Goal: Information Seeking & Learning: Learn about a topic

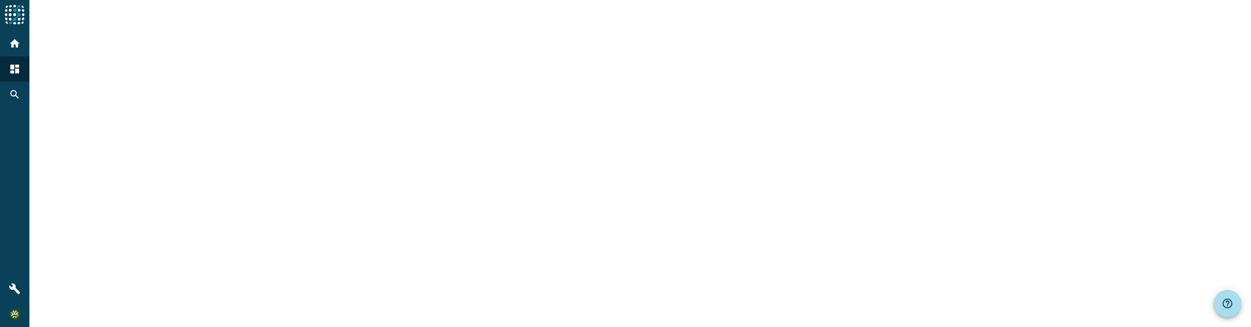
click at [453, 233] on div at bounding box center [639, 163] width 1221 height 327
click at [146, 195] on div at bounding box center [639, 163] width 1221 height 327
click at [183, 204] on div at bounding box center [639, 163] width 1221 height 327
click at [265, 216] on div at bounding box center [639, 163] width 1221 height 327
click at [239, 186] on div at bounding box center [639, 163] width 1221 height 327
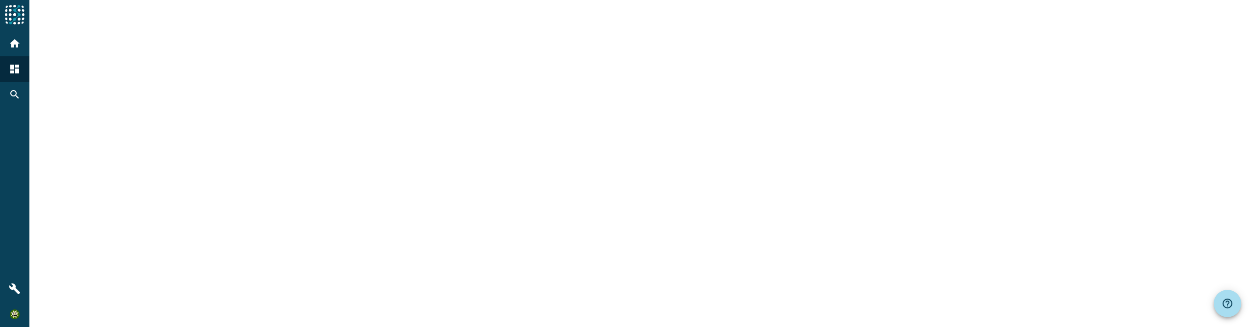
click at [248, 186] on div at bounding box center [639, 163] width 1221 height 327
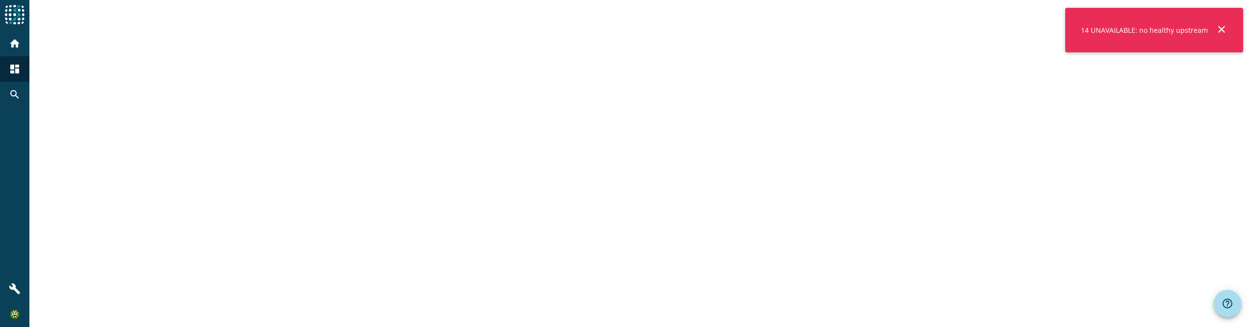
click at [1131, 32] on div "14 UNAVAILABLE: no healthy upstream" at bounding box center [1144, 30] width 135 height 17
copy div "14 UNAVAILABLE: no healthy upstream close menu Agoora"
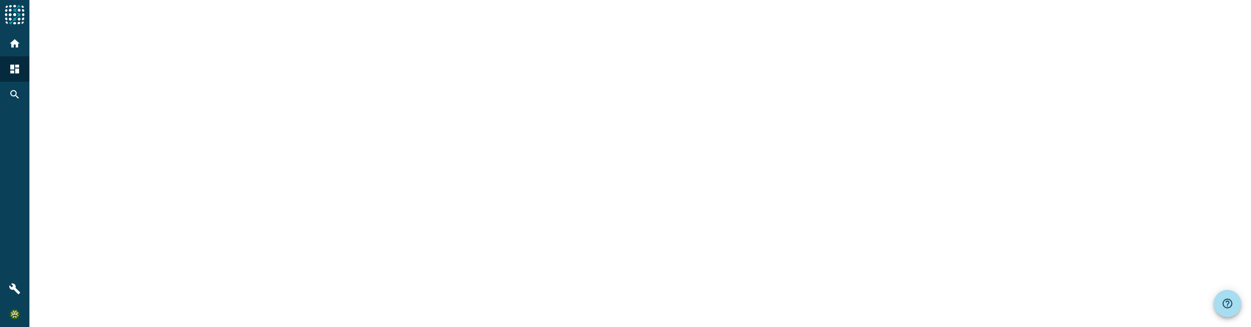
click at [234, 24] on div at bounding box center [639, 163] width 1221 height 327
click at [18, 37] on div "home" at bounding box center [14, 43] width 25 height 25
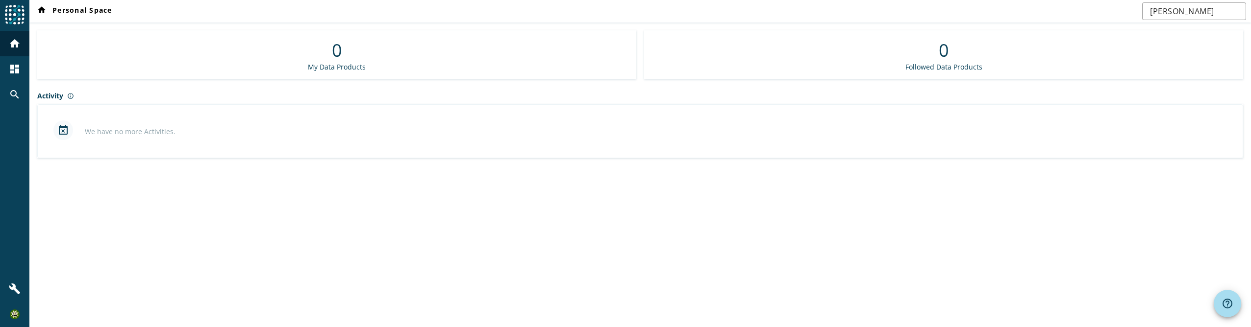
click at [342, 201] on div "home Personal Space Yves Peter 0 My Data Products 0 Followed Data Products Acti…" at bounding box center [639, 163] width 1221 height 327
click at [20, 13] on img at bounding box center [15, 15] width 20 height 20
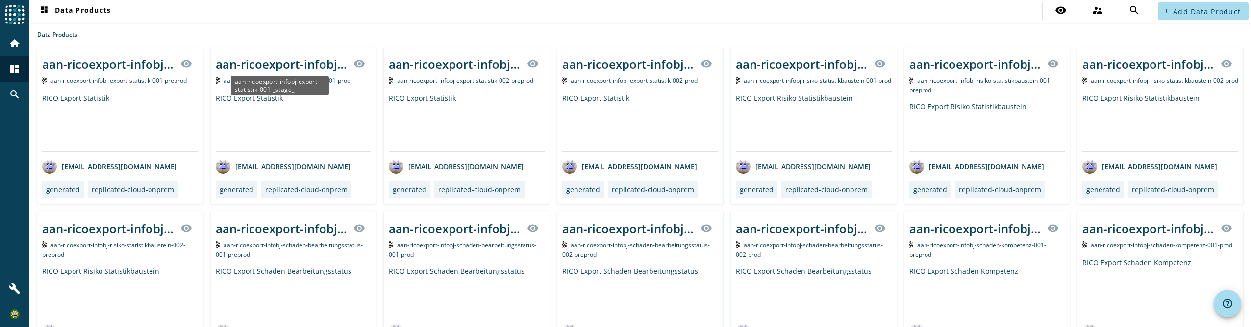
click at [270, 64] on div "aan-ricoexport-infobj-export-statistik-001-_stage_" at bounding box center [282, 64] width 132 height 16
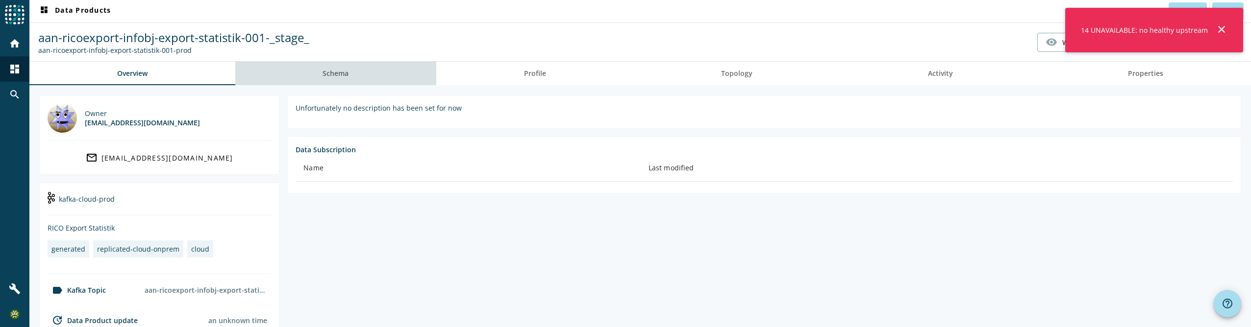
click at [372, 76] on link "Schema" at bounding box center [335, 74] width 201 height 24
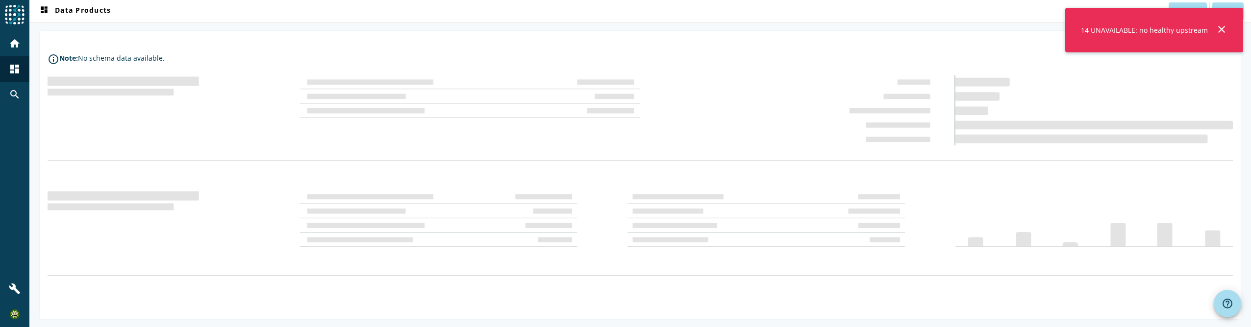
scroll to position [67, 0]
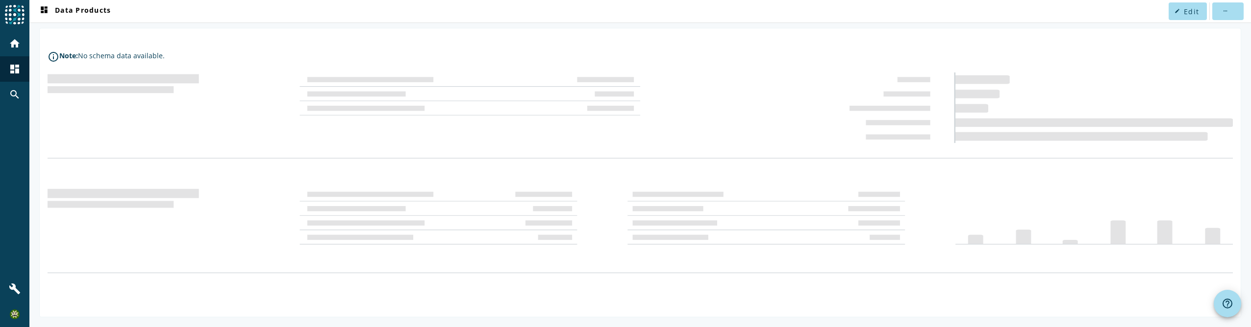
click at [236, 132] on img at bounding box center [640, 173] width 1185 height 201
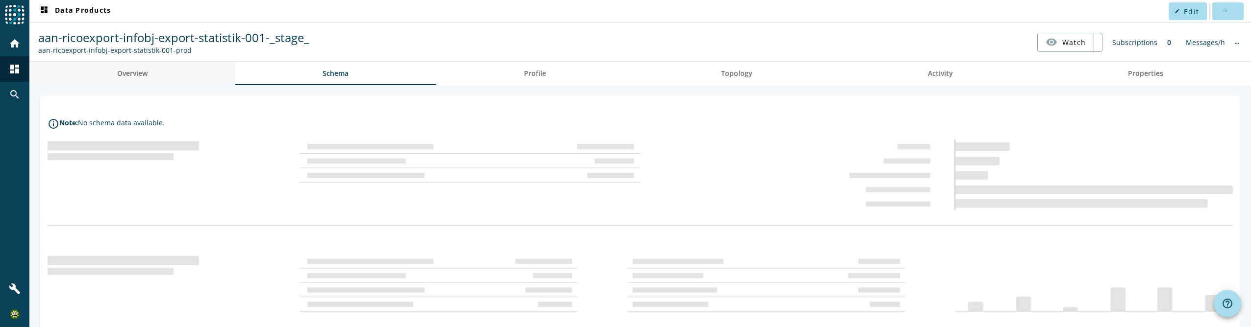
click at [115, 75] on link "Overview" at bounding box center [132, 74] width 206 height 24
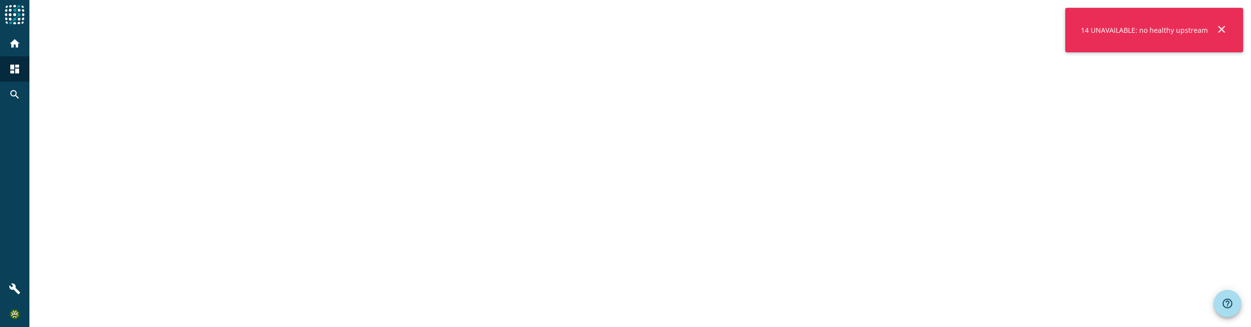
click at [7, 14] on img at bounding box center [15, 15] width 20 height 20
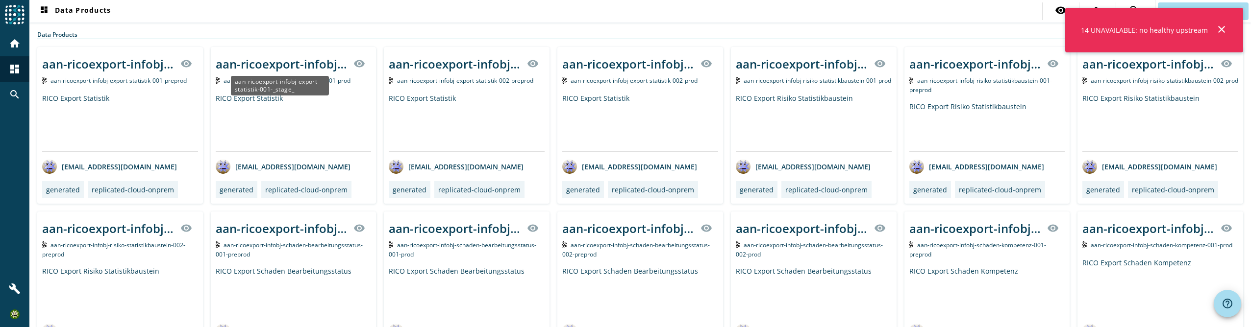
click at [269, 62] on div "aan-ricoexport-infobj-export-statistik-001-_stage_" at bounding box center [282, 64] width 132 height 16
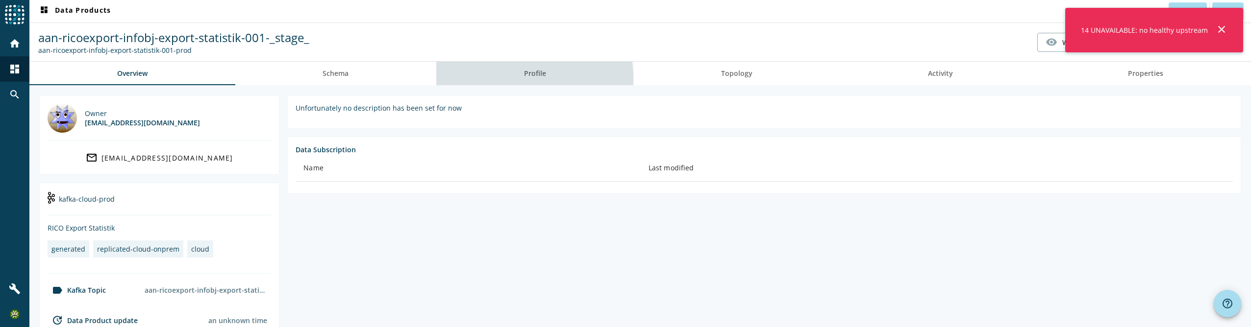
click at [515, 79] on link "Profile" at bounding box center [534, 74] width 197 height 24
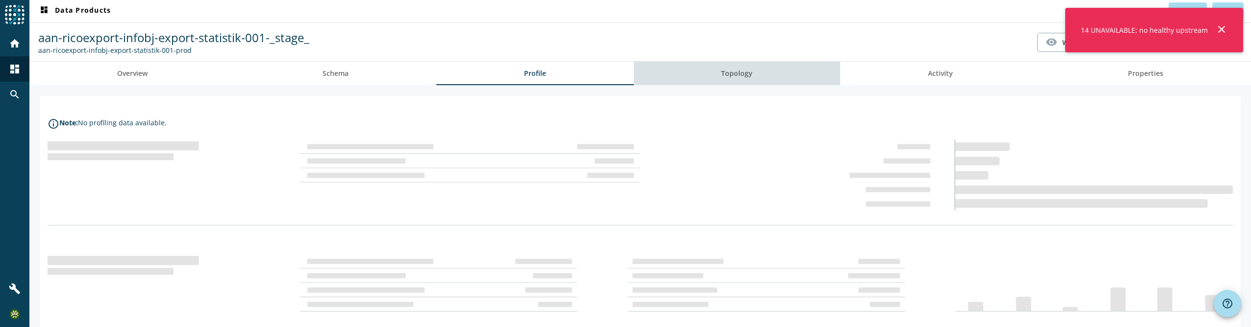
click at [768, 79] on link "Topology" at bounding box center [737, 74] width 207 height 24
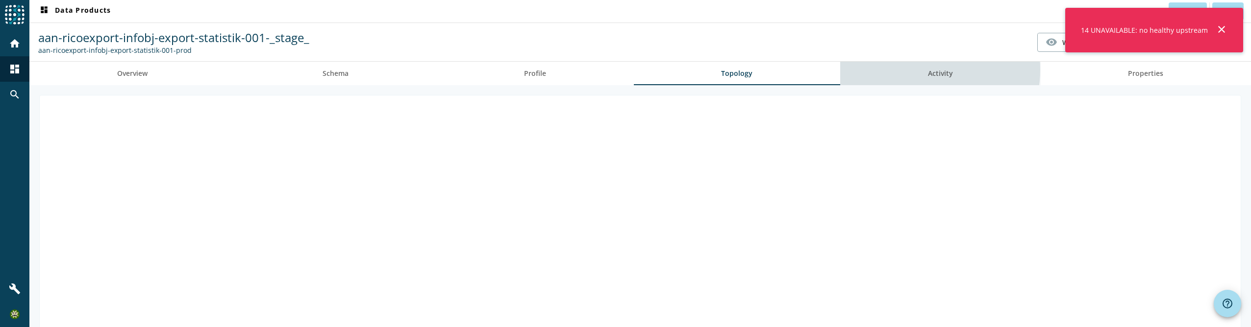
click at [917, 70] on link "Activity" at bounding box center [940, 74] width 200 height 24
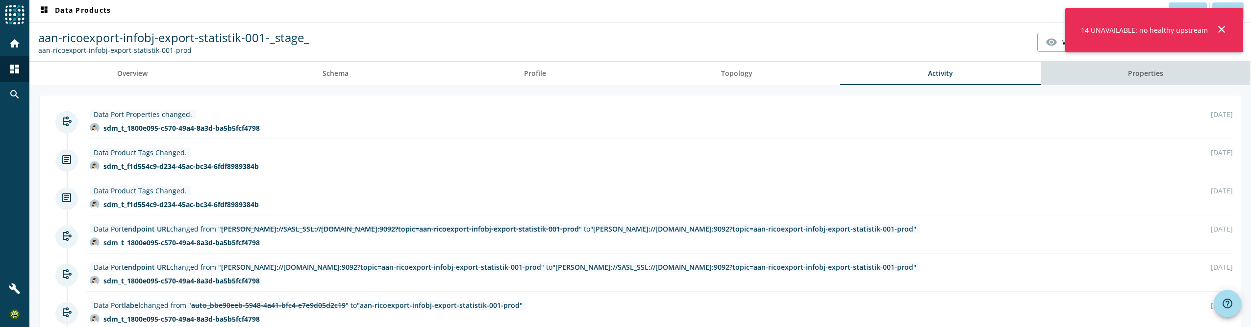
click at [1128, 74] on span "Properties" at bounding box center [1145, 73] width 35 height 7
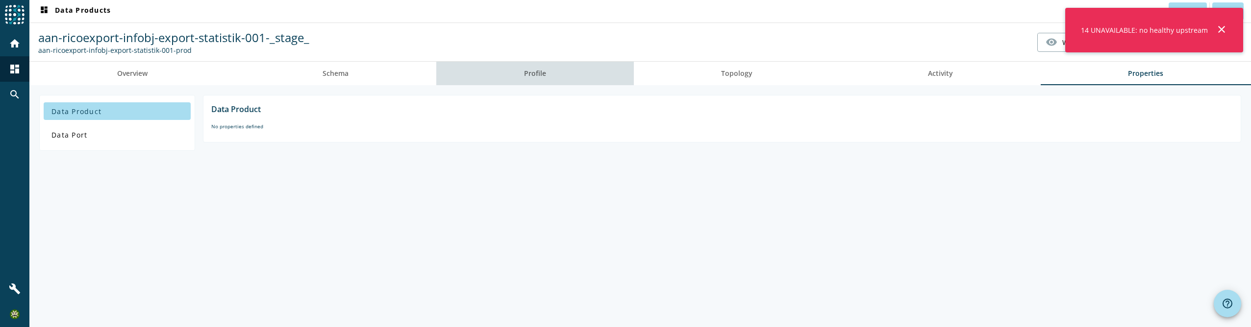
click at [547, 77] on link "Profile" at bounding box center [534, 74] width 197 height 24
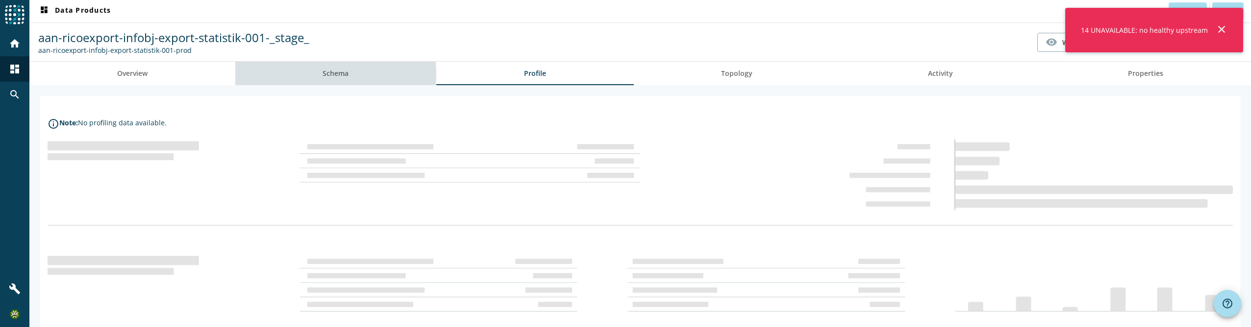
click at [321, 75] on link "Schema" at bounding box center [335, 74] width 201 height 24
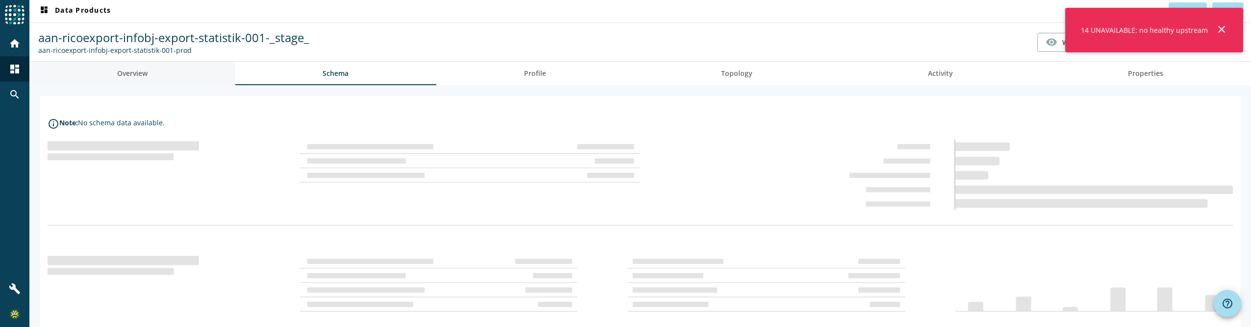
click at [148, 76] on link "Overview" at bounding box center [132, 74] width 206 height 24
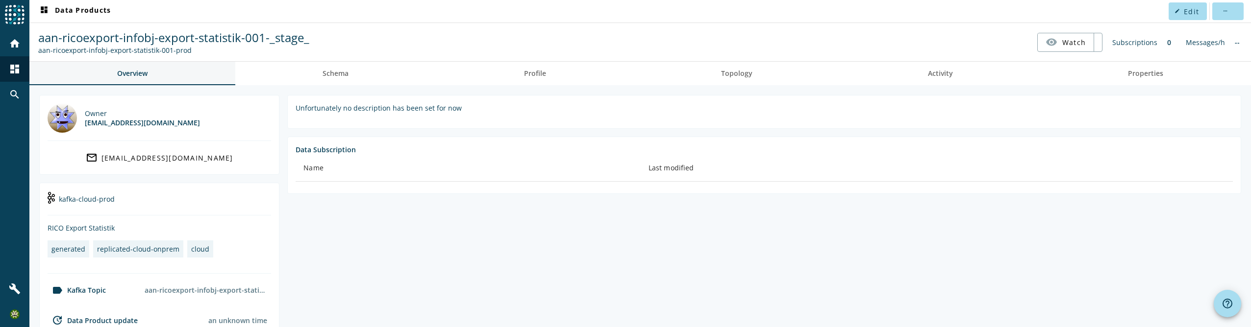
click at [142, 76] on span "Overview" at bounding box center [132, 73] width 30 height 7
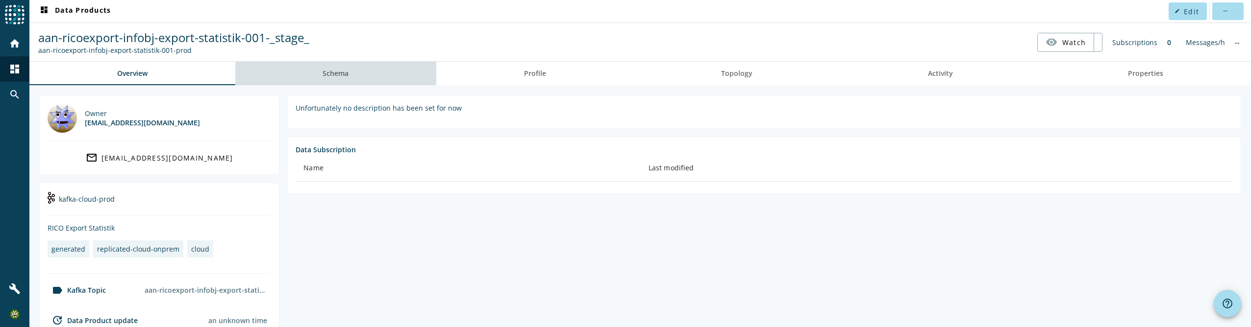
click at [350, 73] on link "Schema" at bounding box center [335, 74] width 201 height 24
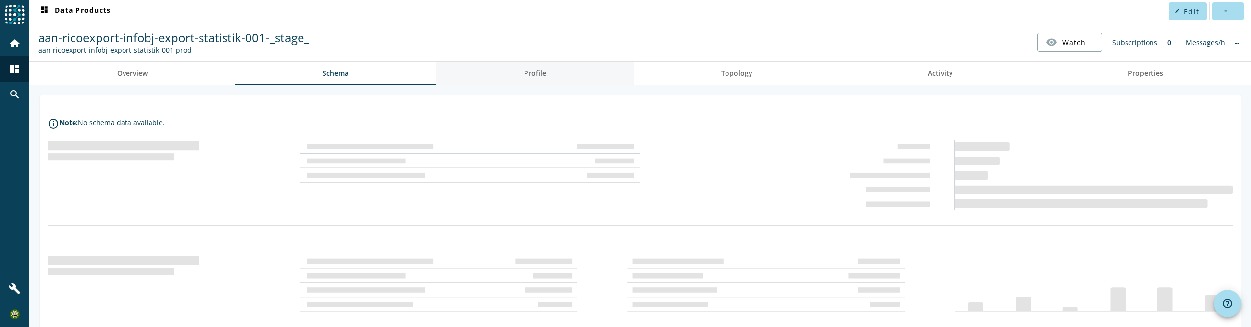
click at [524, 73] on span "Profile" at bounding box center [535, 73] width 22 height 7
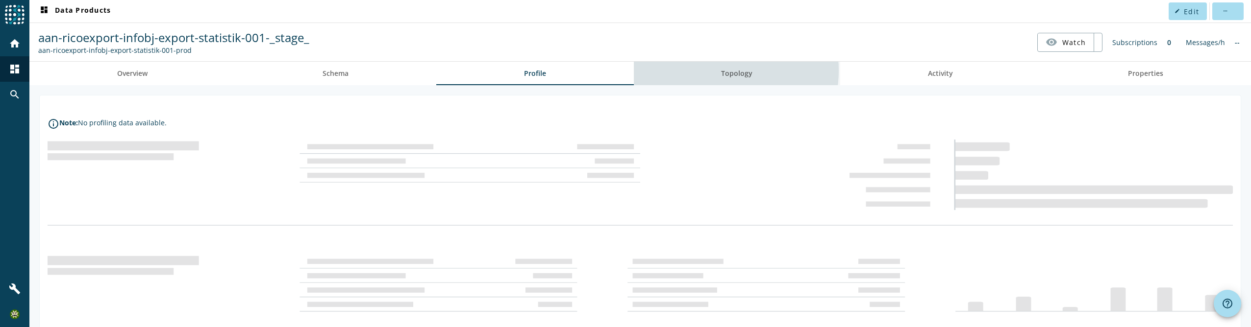
click at [712, 71] on link "Topology" at bounding box center [737, 74] width 207 height 24
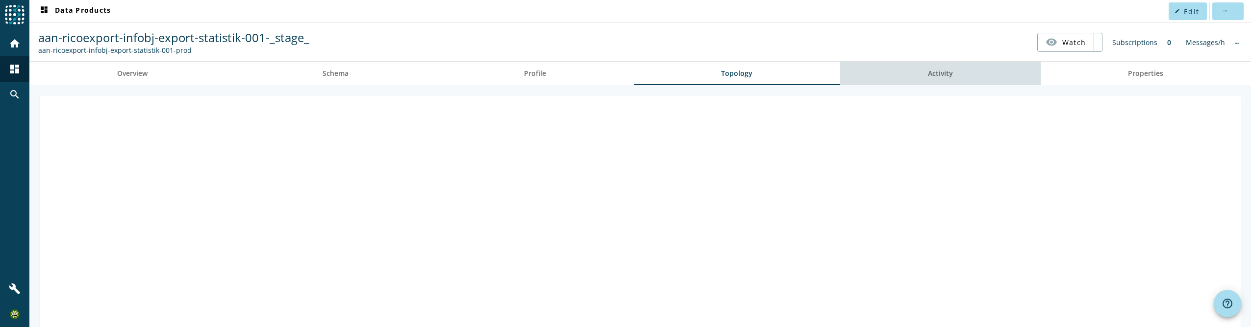
click at [987, 77] on link "Activity" at bounding box center [940, 74] width 200 height 24
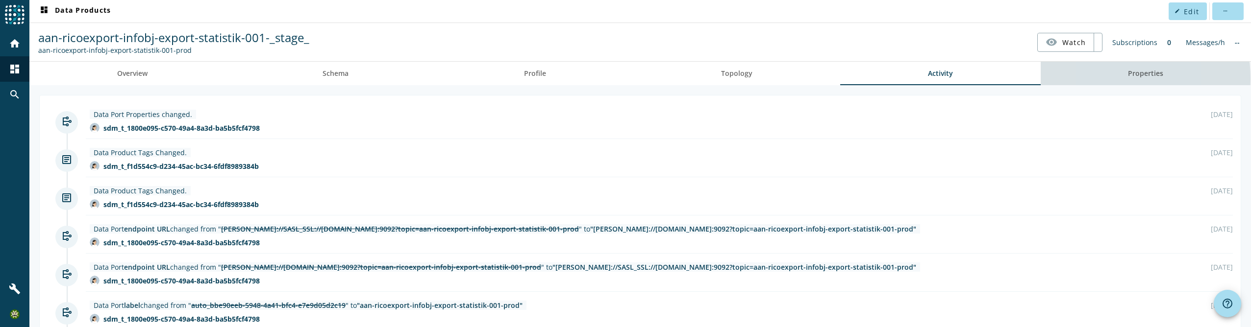
click at [1095, 79] on link "Properties" at bounding box center [1145, 74] width 211 height 24
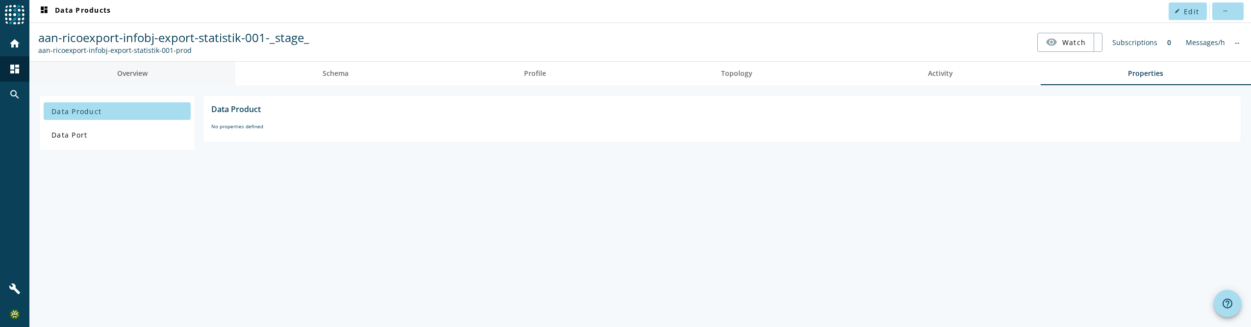
click at [164, 84] on link "Overview" at bounding box center [132, 74] width 206 height 24
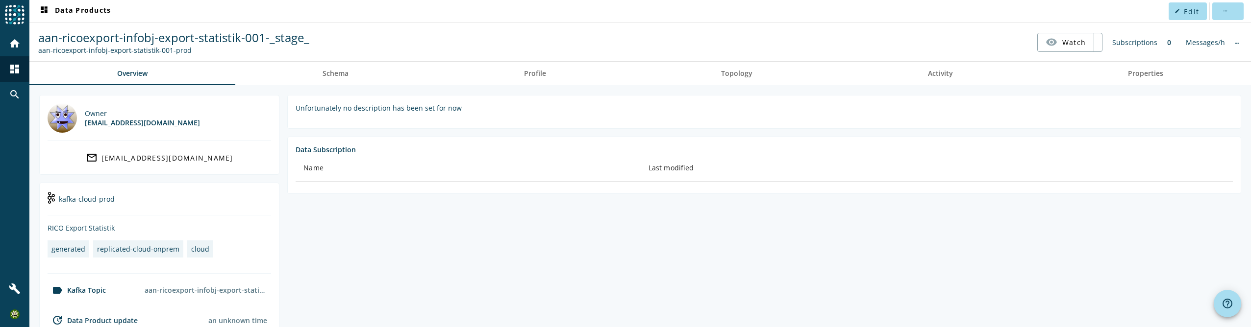
click at [1, 6] on div at bounding box center [14, 15] width 29 height 31
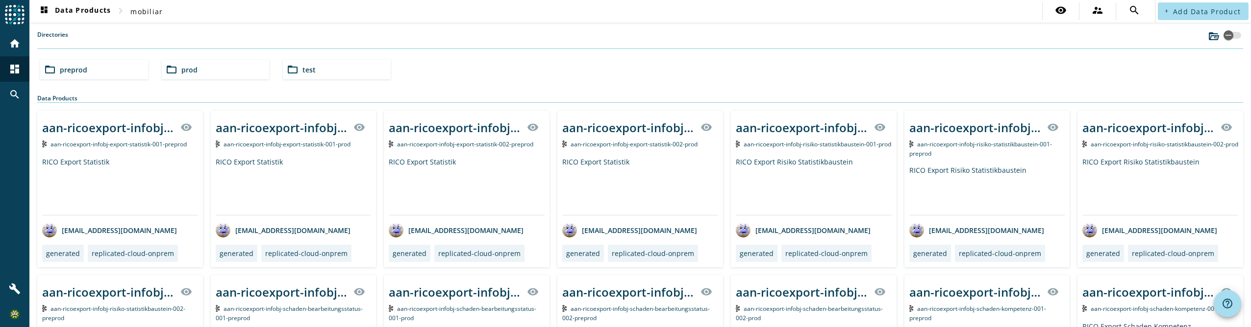
scroll to position [245, 0]
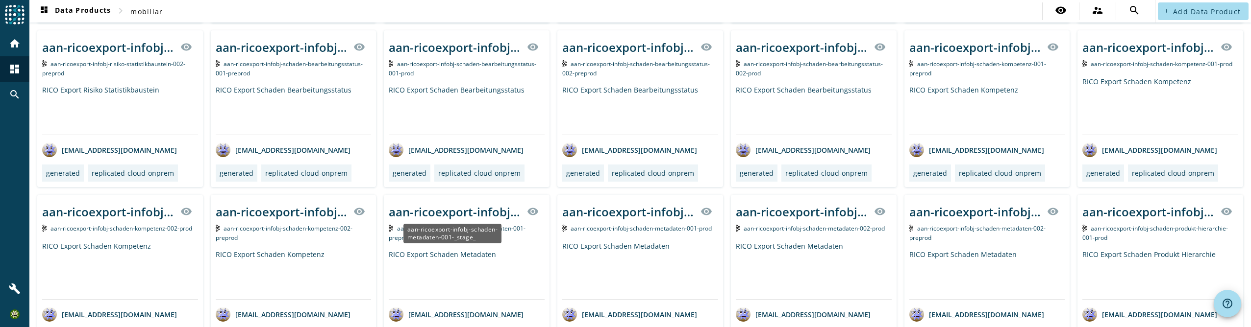
click at [435, 214] on div "aan-ricoexport-infobj-schaden-metadaten-001-_stage_" at bounding box center [455, 212] width 132 height 16
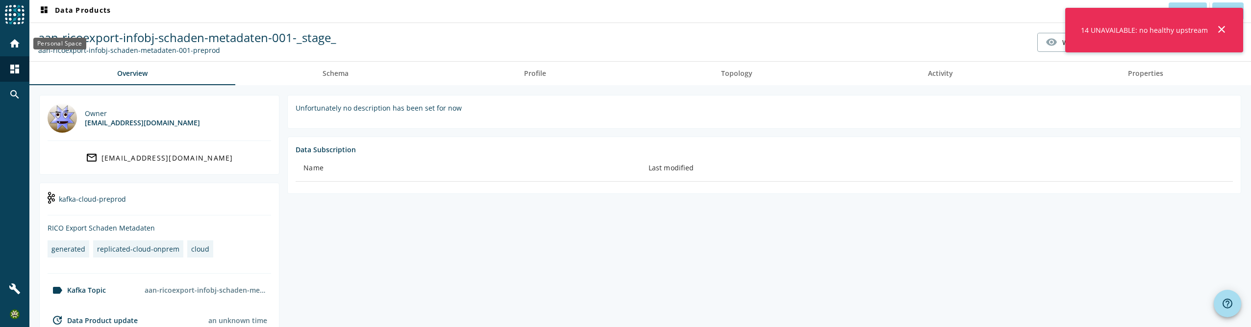
click at [17, 45] on mat-icon "home" at bounding box center [15, 44] width 12 height 12
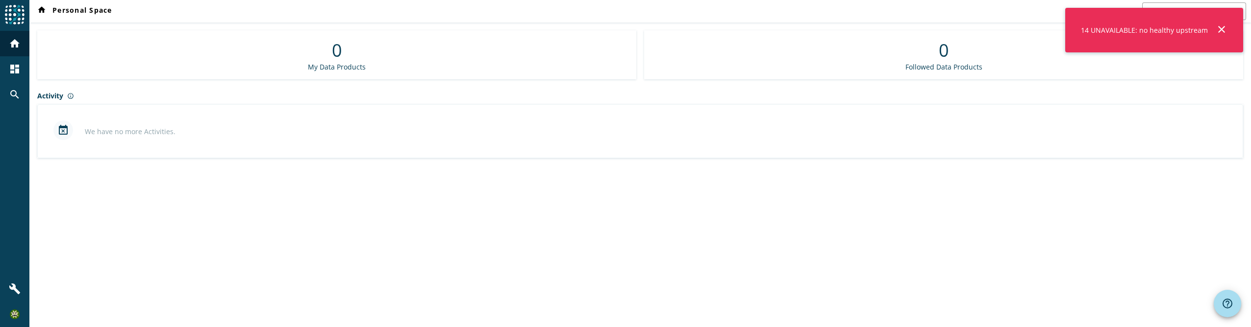
click at [17, 17] on img at bounding box center [15, 15] width 20 height 20
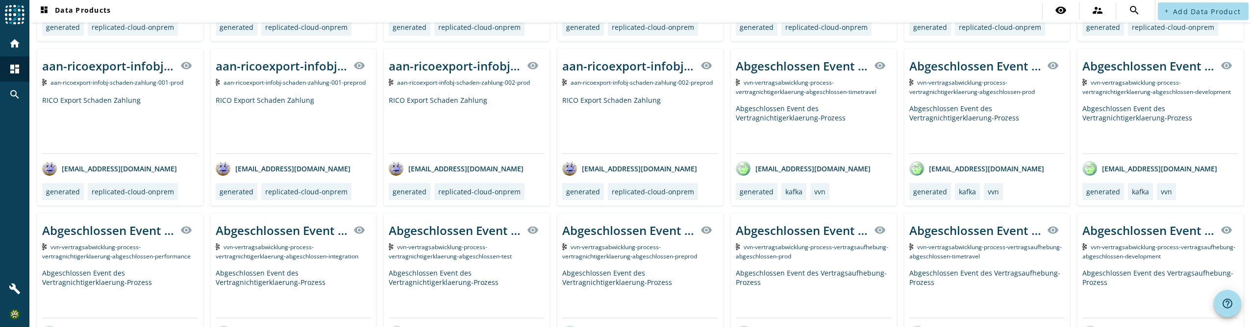
scroll to position [673, 0]
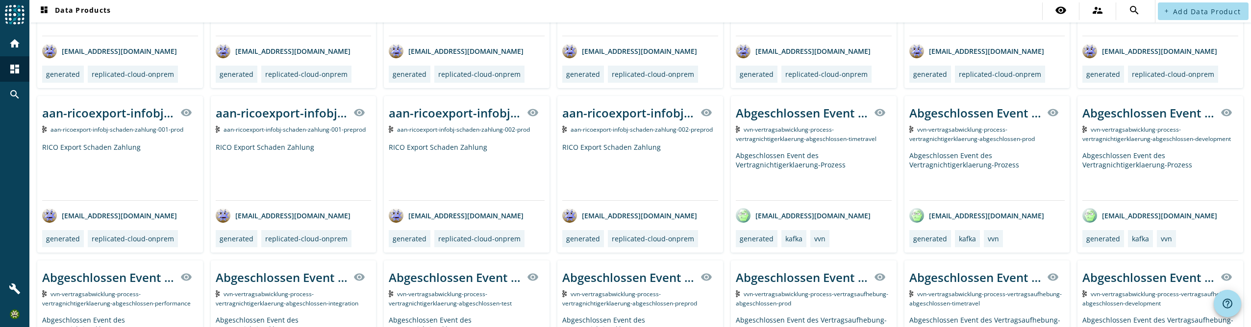
click at [1138, 173] on div "Abgeschlossen Event des Vertragnichtigerklaerung-Prozess" at bounding box center [1160, 175] width 156 height 49
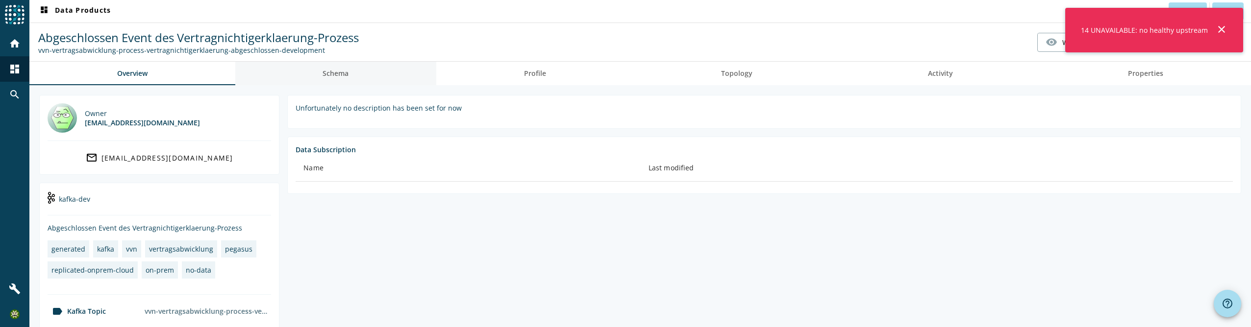
click at [350, 84] on link "Schema" at bounding box center [335, 74] width 201 height 24
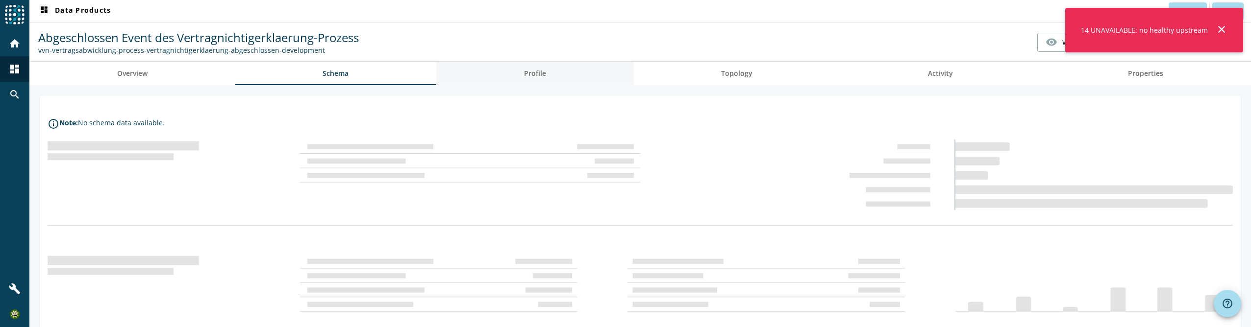
click at [457, 84] on link "Profile" at bounding box center [534, 74] width 197 height 24
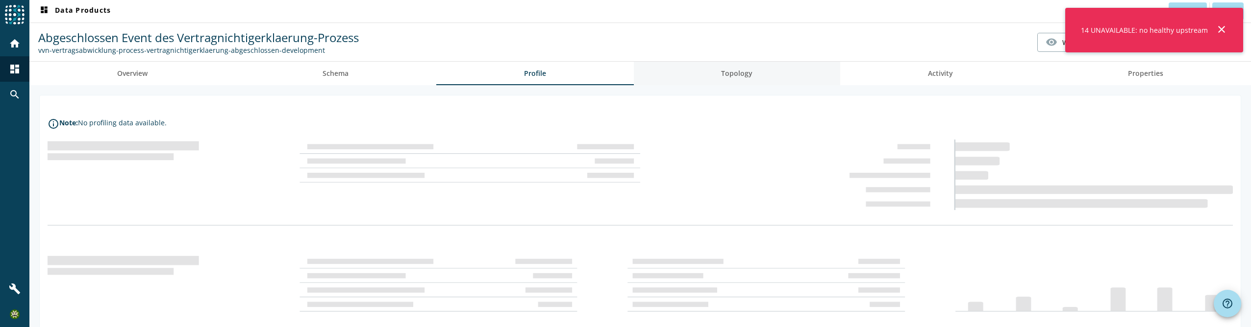
click at [780, 78] on link "Topology" at bounding box center [737, 74] width 207 height 24
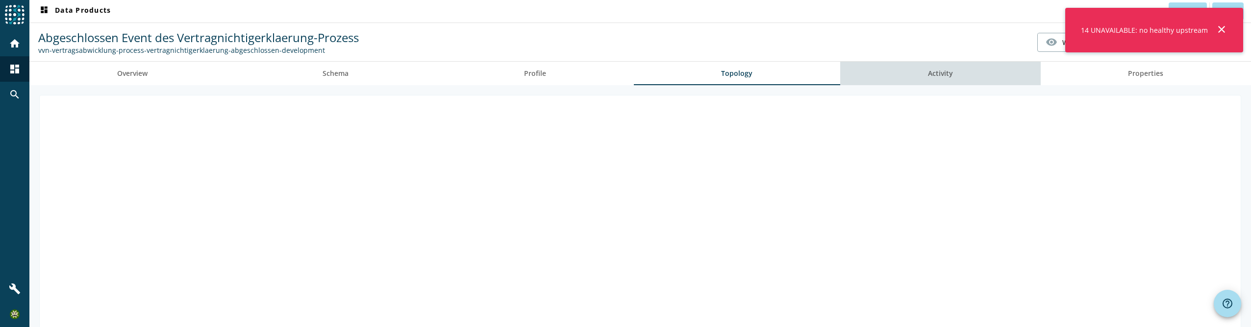
click at [963, 71] on link "Activity" at bounding box center [940, 74] width 200 height 24
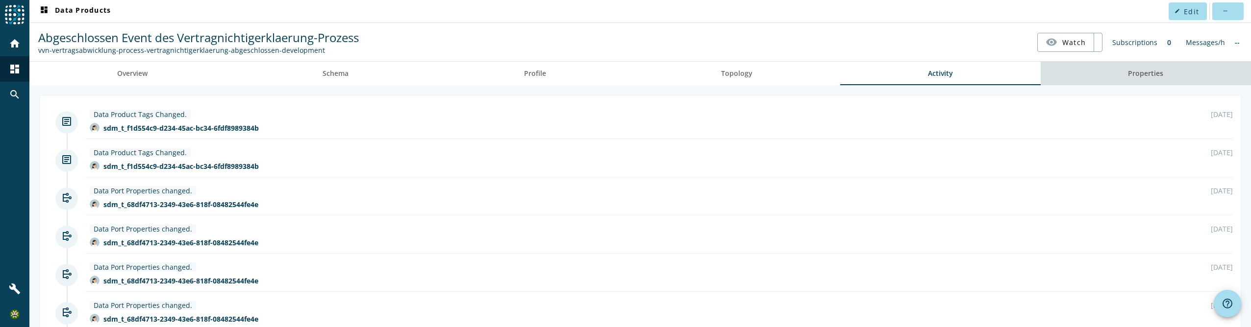
click at [1143, 81] on span "Properties" at bounding box center [1145, 74] width 35 height 24
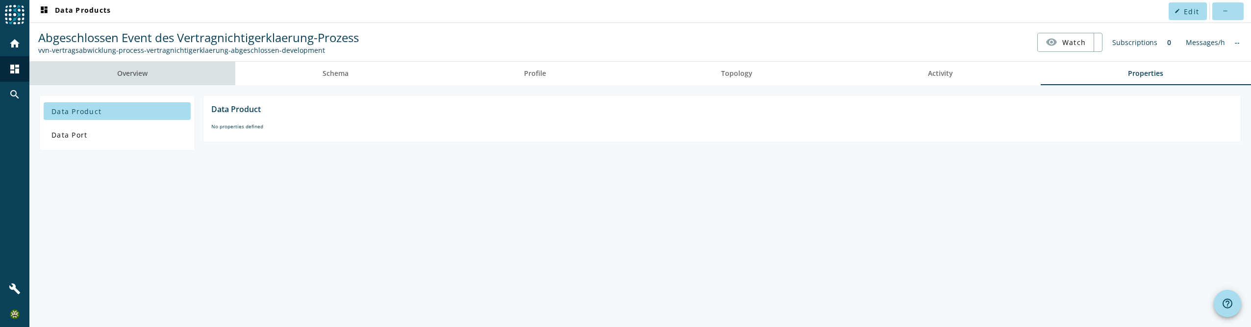
click at [123, 79] on span "Overview" at bounding box center [132, 74] width 30 height 24
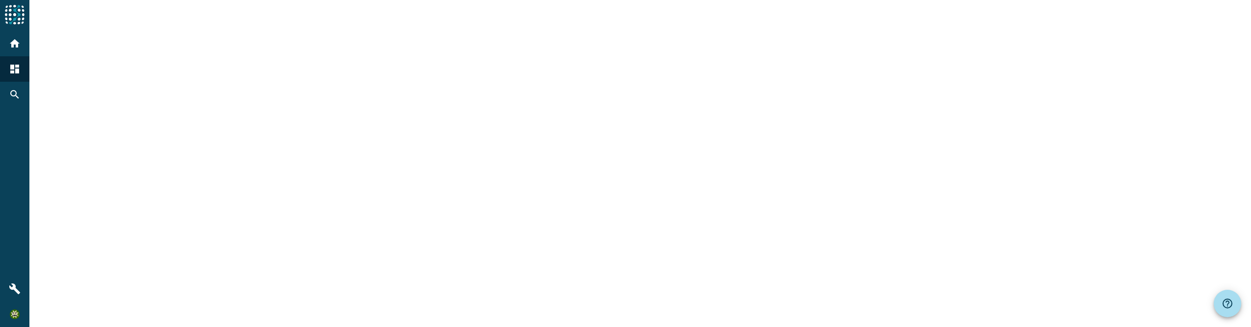
click at [320, 31] on div at bounding box center [639, 163] width 1221 height 327
click at [26, 19] on div at bounding box center [14, 15] width 29 height 31
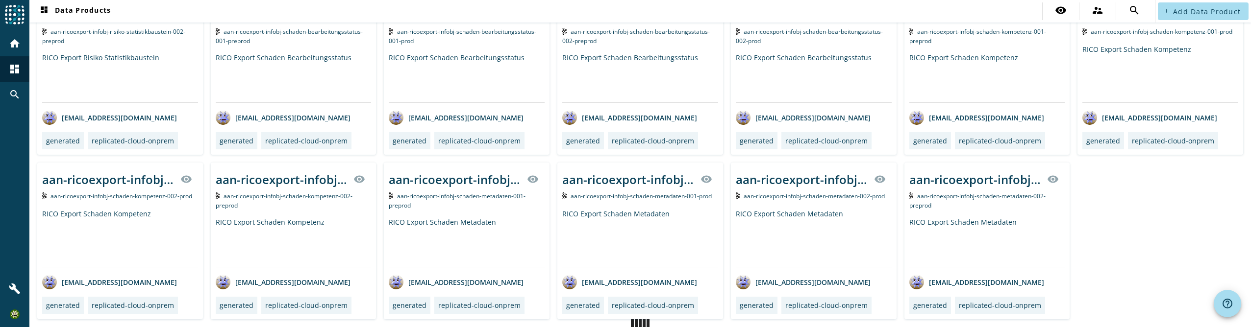
scroll to position [233, 0]
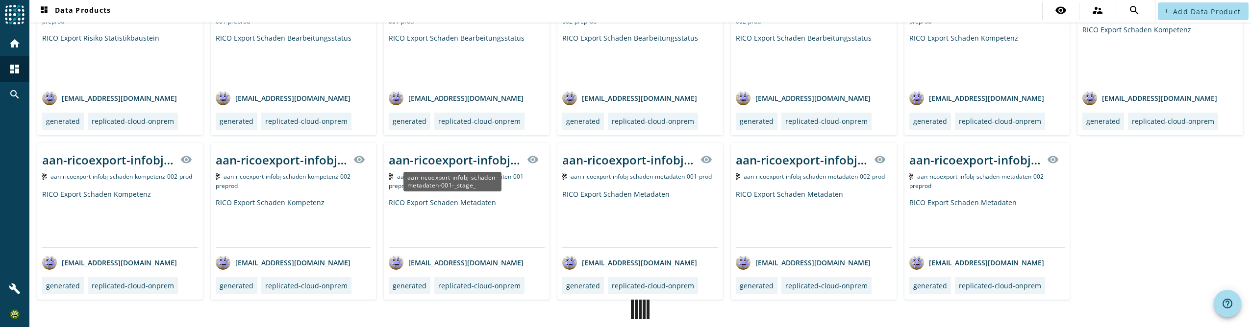
click at [434, 158] on div "aan-ricoexport-infobj-schaden-metadaten-001-_stage_" at bounding box center [455, 160] width 132 height 16
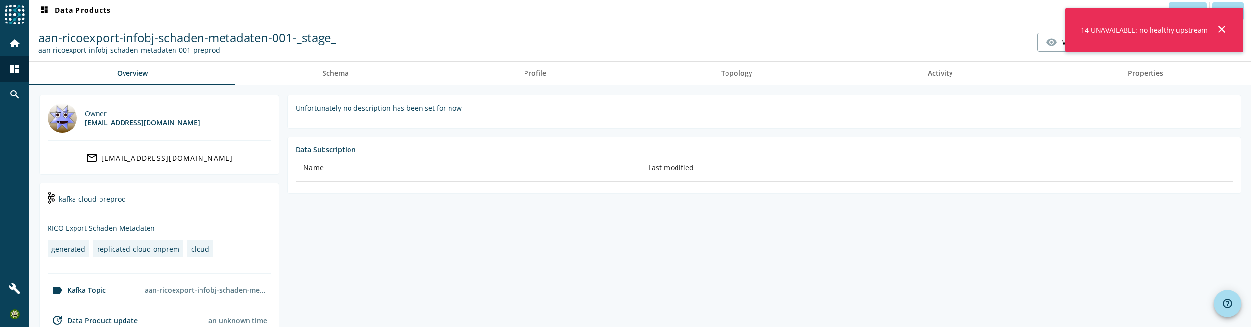
click at [347, 57] on spd-actions-toolbar "aan-ricoexport-infobj-schaden-metadaten-001-_stage_ aan-ricoexport-infobj-schad…" at bounding box center [639, 42] width 1221 height 38
click at [323, 79] on span "Schema" at bounding box center [335, 74] width 26 height 24
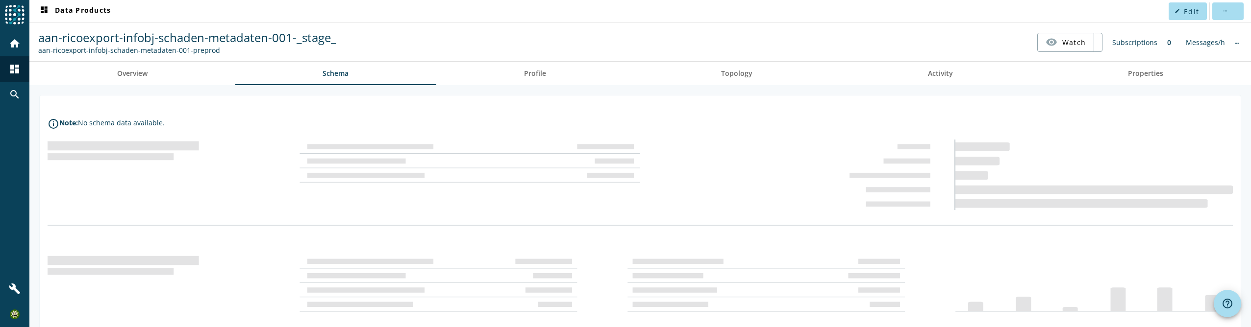
click at [14, 6] on img at bounding box center [15, 15] width 20 height 20
